Goal: Consume media (video, audio): Consume media (video, audio)

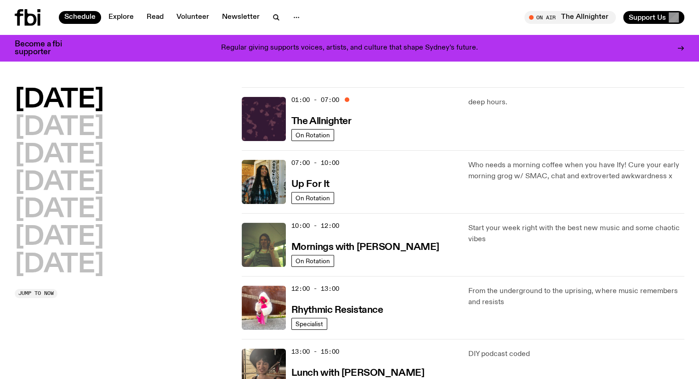
click at [407, 247] on h3 "Mornings with [PERSON_NAME]" at bounding box center [365, 248] width 148 height 10
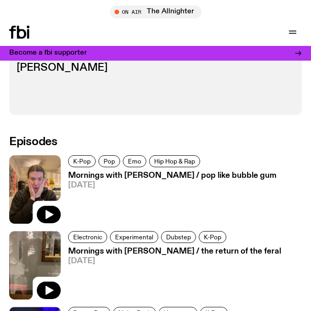
scroll to position [460, 0]
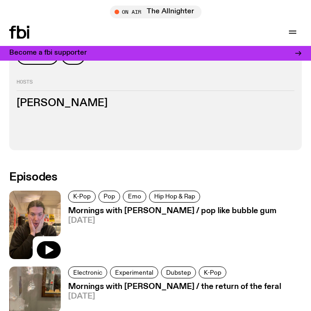
click at [90, 207] on h3 "Mornings with [PERSON_NAME] / pop like bubble gum" at bounding box center [172, 211] width 208 height 8
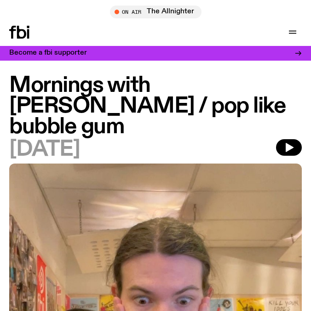
click at [290, 145] on icon "button" at bounding box center [288, 147] width 11 height 11
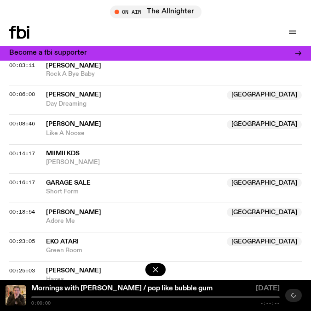
scroll to position [735, 0]
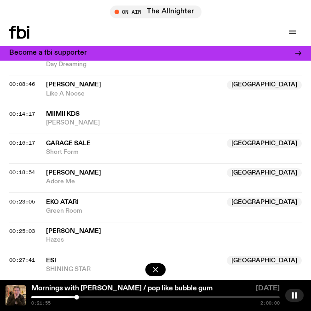
drag, startPoint x: 291, startPoint y: 296, endPoint x: 284, endPoint y: 189, distance: 106.9
click at [291, 296] on icon "button" at bounding box center [293, 295] width 7 height 7
